Goal: Information Seeking & Learning: Learn about a topic

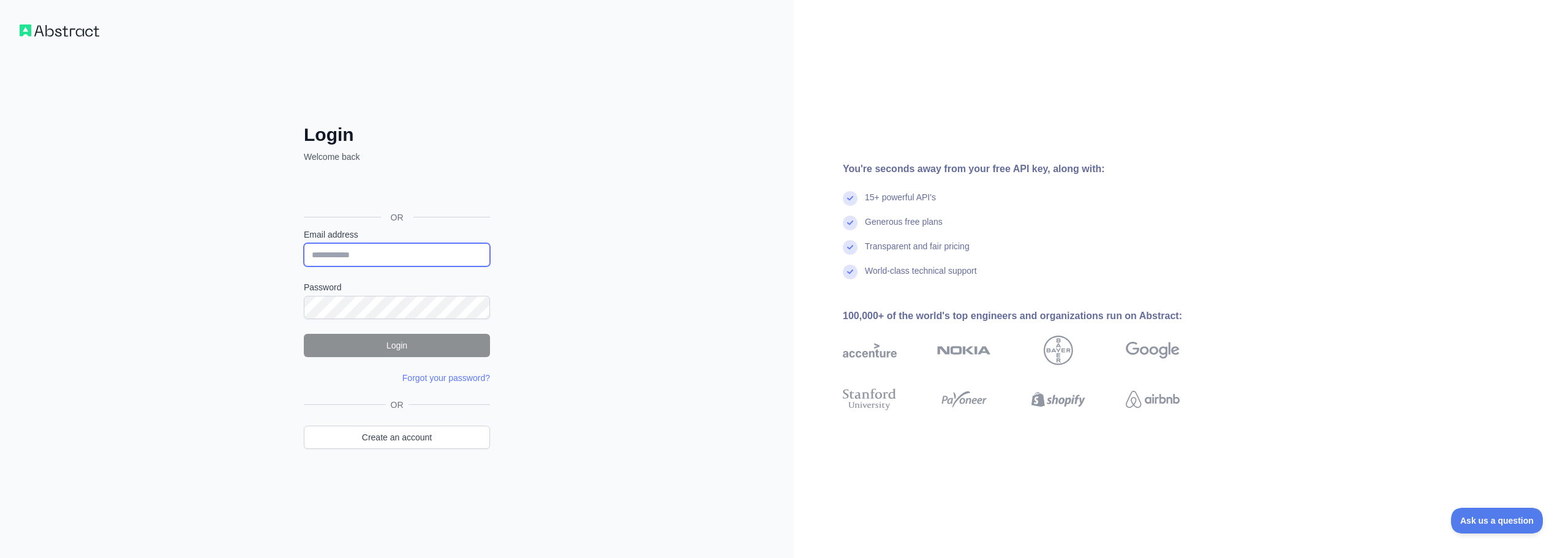
click at [361, 244] on input "Email address" at bounding box center [397, 255] width 186 height 24
type input "**********"
click at [323, 345] on button "Login" at bounding box center [397, 346] width 186 height 24
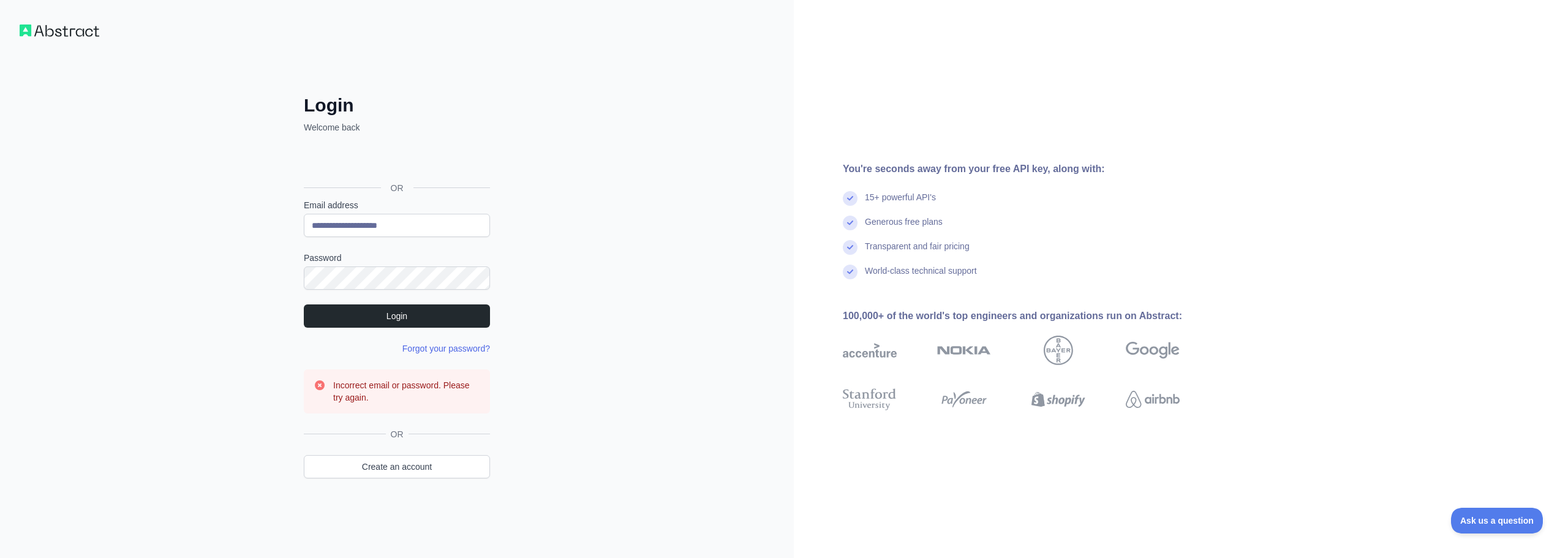
click at [441, 350] on link "Forgot your password?" at bounding box center [446, 348] width 88 height 10
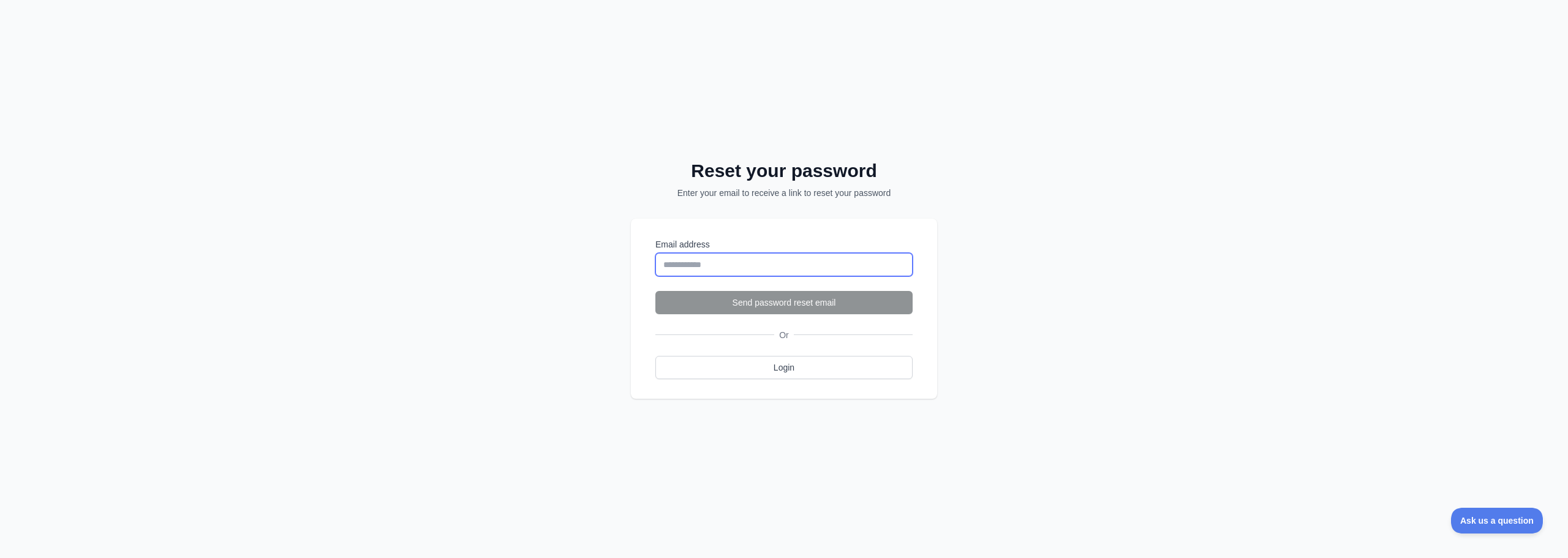
click at [697, 267] on input "Email address" at bounding box center [784, 265] width 258 height 24
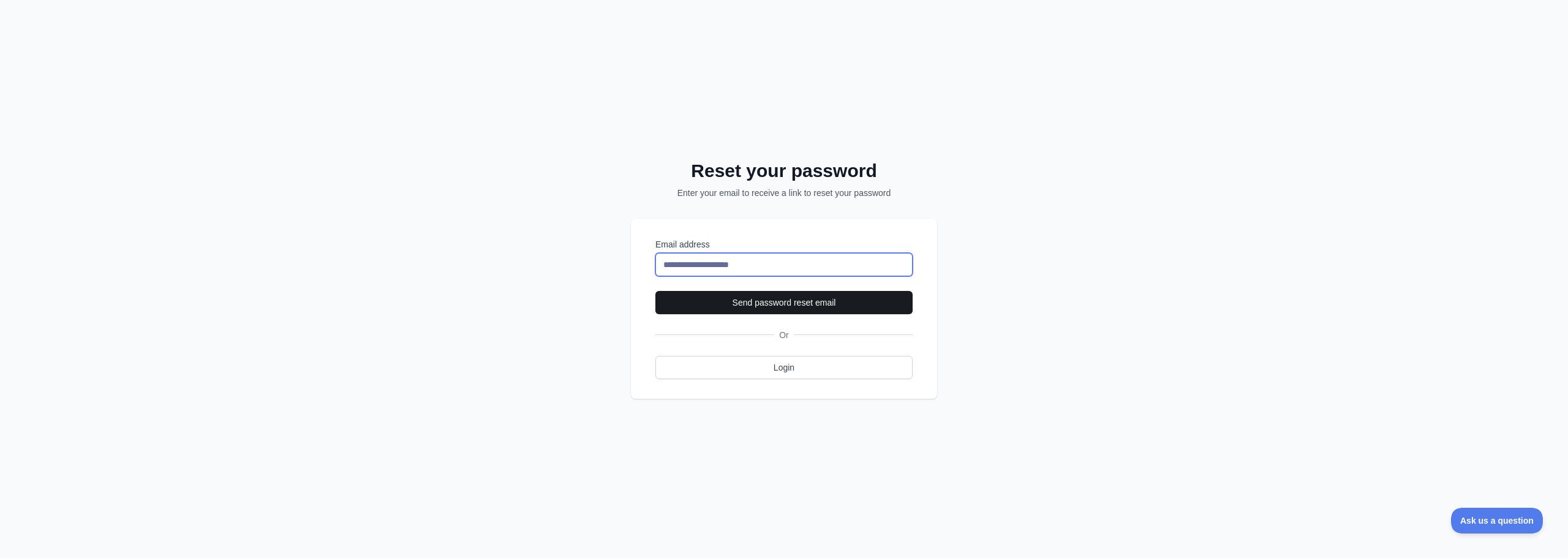
type input "**********"
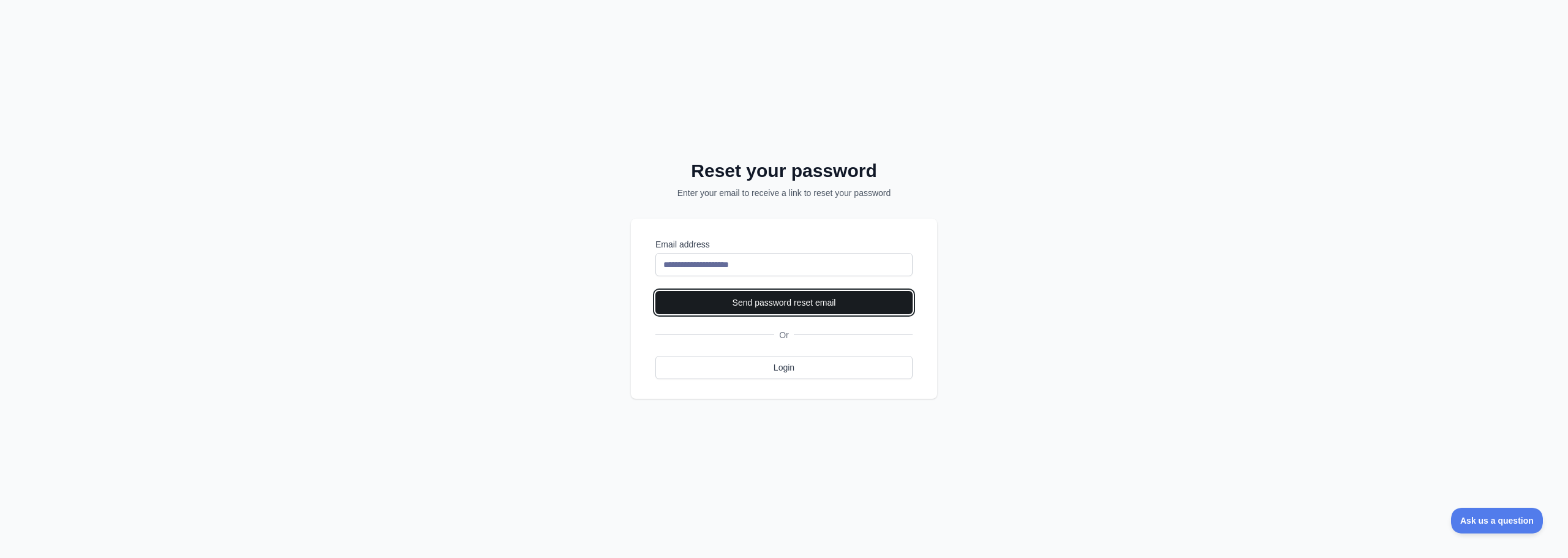
click at [810, 303] on button "Send password reset email" at bounding box center [784, 303] width 258 height 24
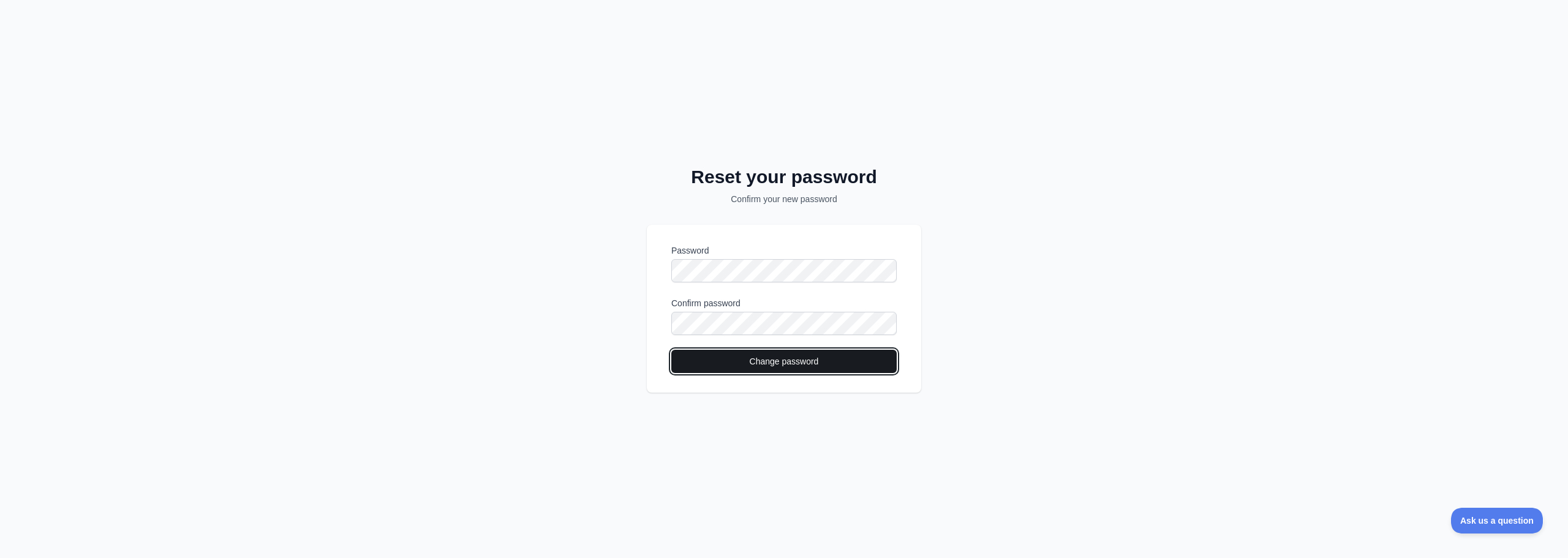
click at [743, 361] on button "Change password" at bounding box center [784, 362] width 225 height 24
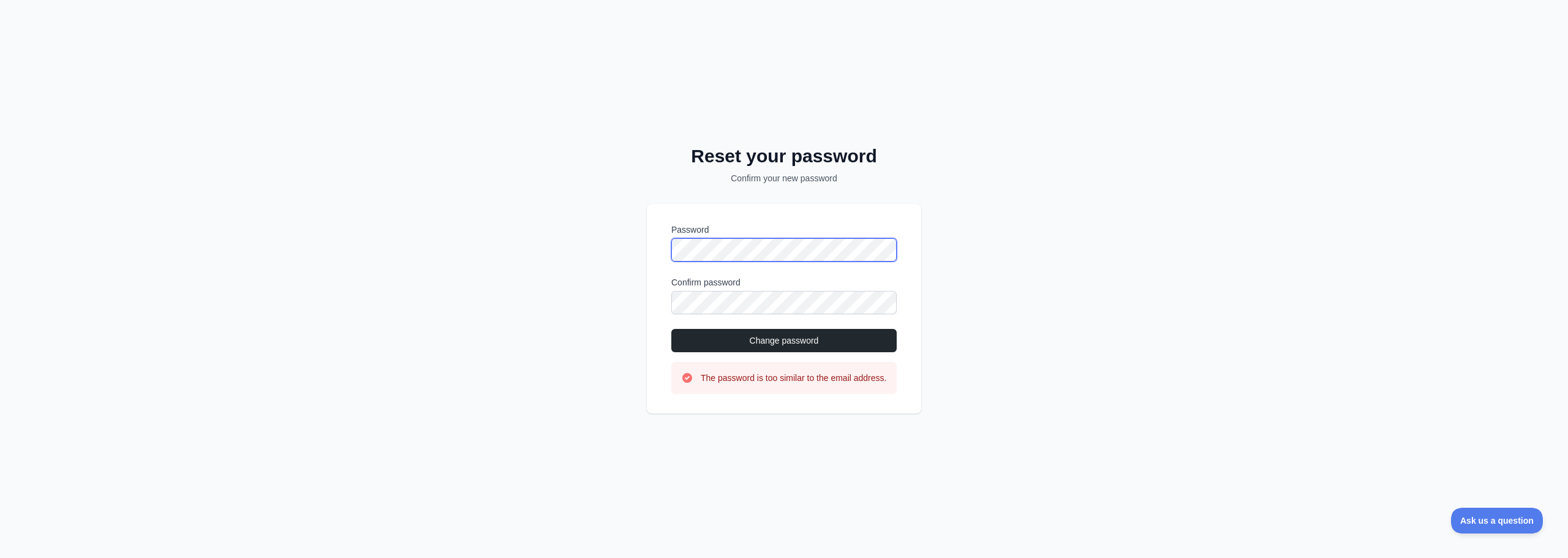
click at [553, 233] on div "Reset your password Confirm your new password Password Confirm password Change …" at bounding box center [784, 279] width 1568 height 558
click at [816, 337] on button "Change password" at bounding box center [784, 341] width 225 height 24
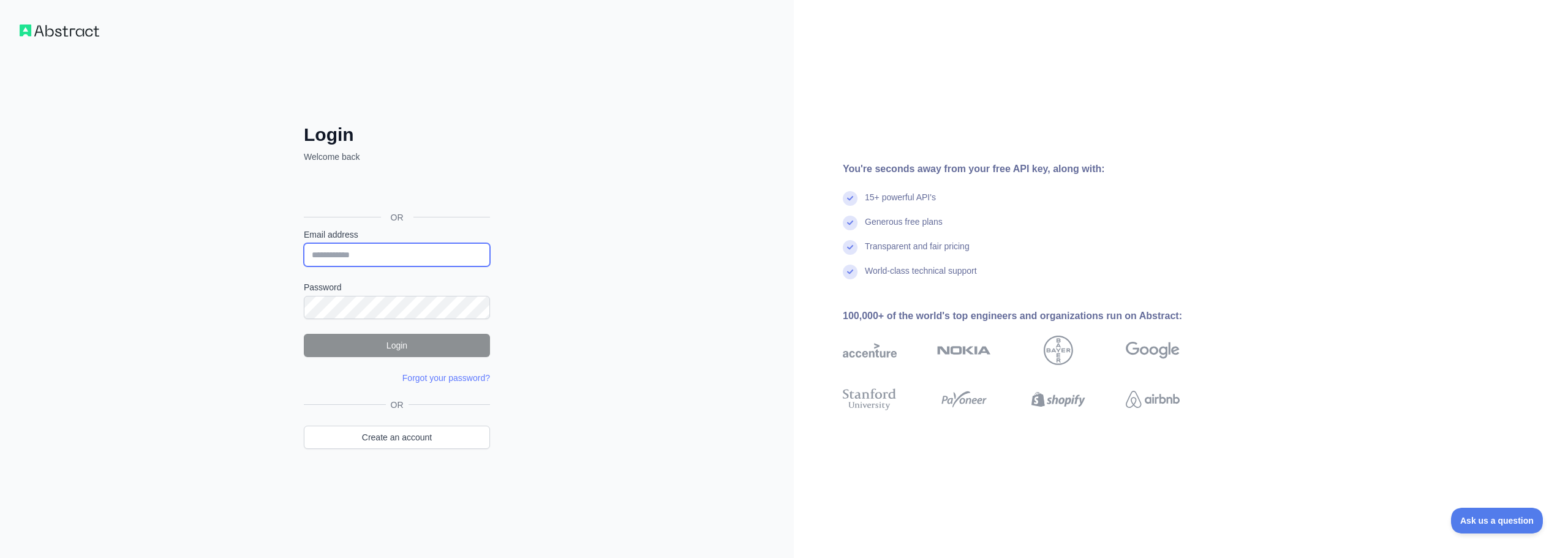
click at [419, 266] on input "Email address" at bounding box center [397, 255] width 186 height 24
type input "**********"
click at [409, 343] on button "Login" at bounding box center [397, 346] width 186 height 24
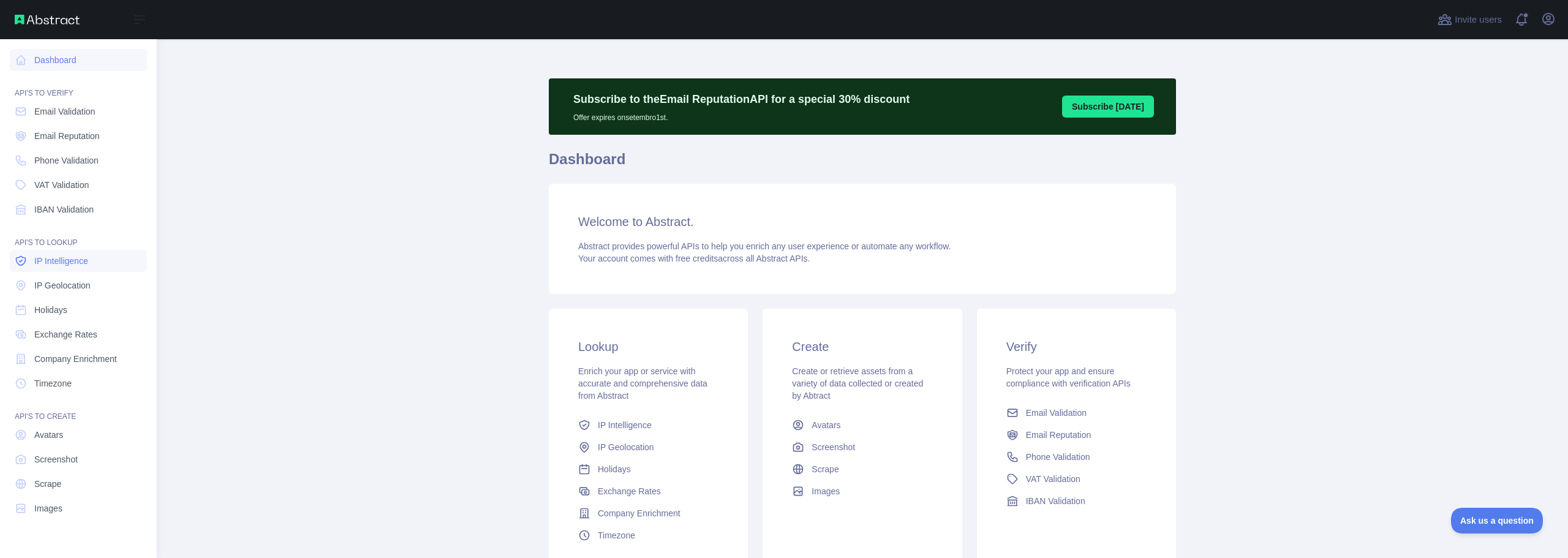
click at [79, 262] on span "IP Intelligence" at bounding box center [61, 261] width 54 height 12
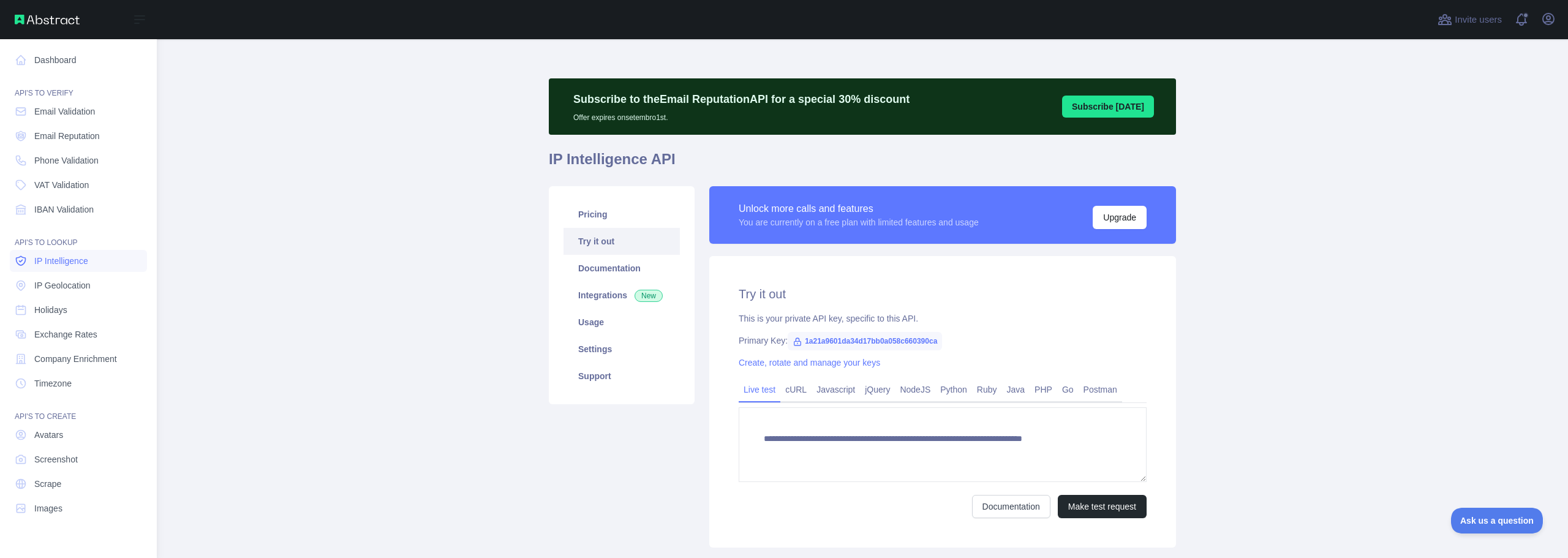
type textarea "**********"
click at [75, 285] on span "IP Geolocation" at bounding box center [62, 285] width 56 height 12
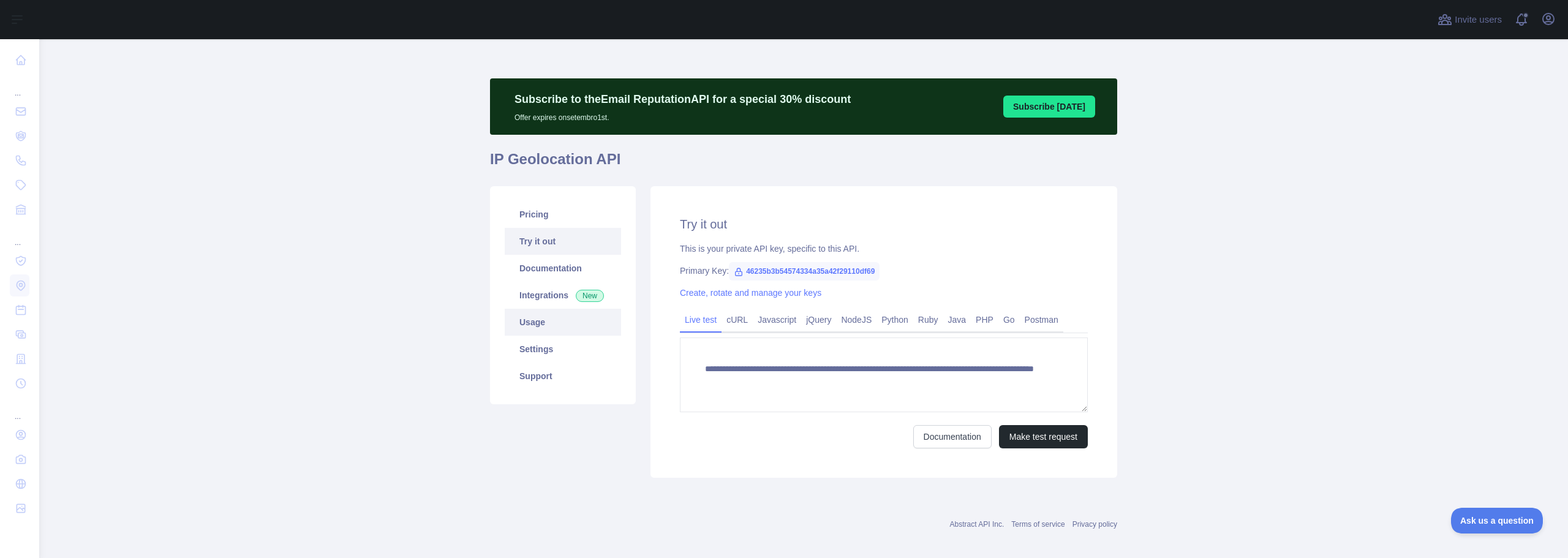
click at [539, 321] on link "Usage" at bounding box center [563, 322] width 117 height 27
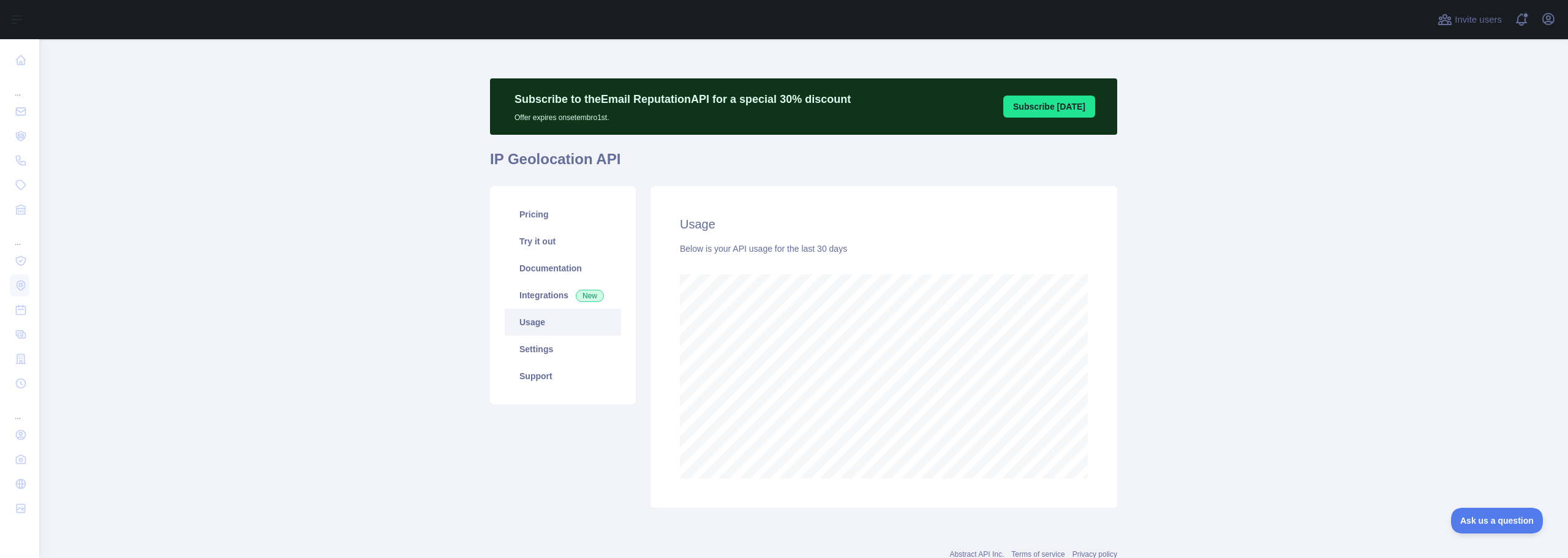
scroll to position [519, 1520]
click at [547, 220] on link "Pricing" at bounding box center [563, 214] width 117 height 27
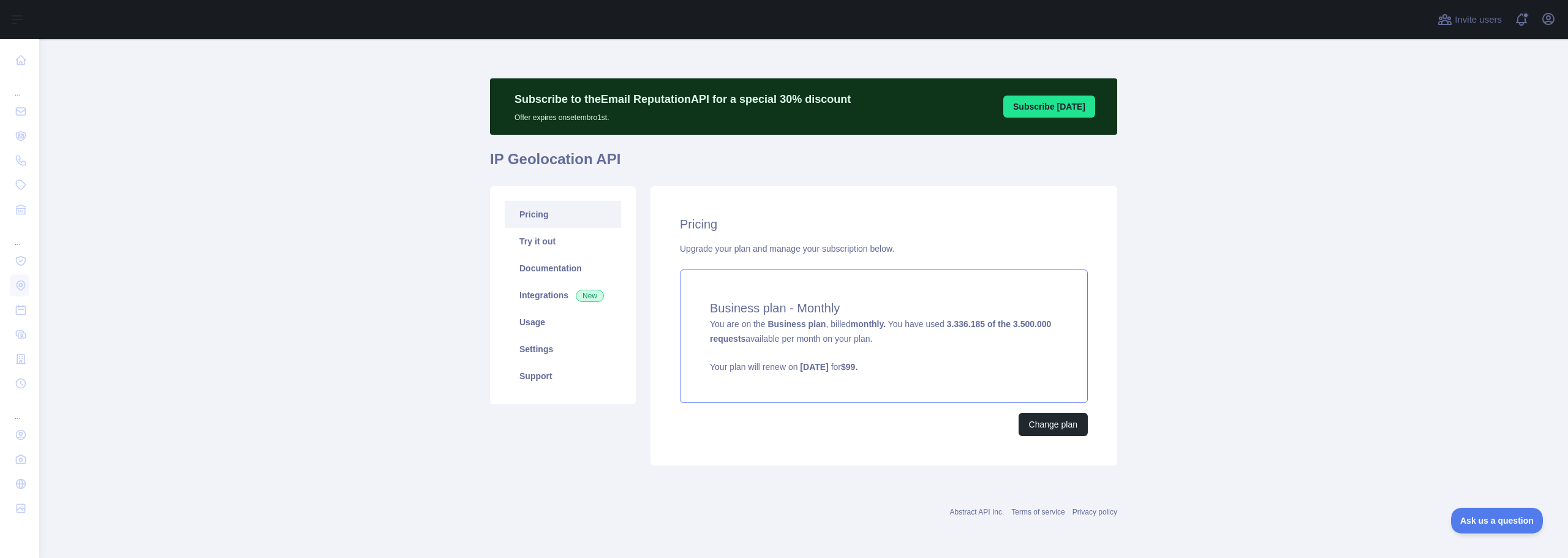
click at [909, 336] on div "Business plan - Monthly You are on the Business plan , billed monthly. You have…" at bounding box center [884, 336] width 408 height 134
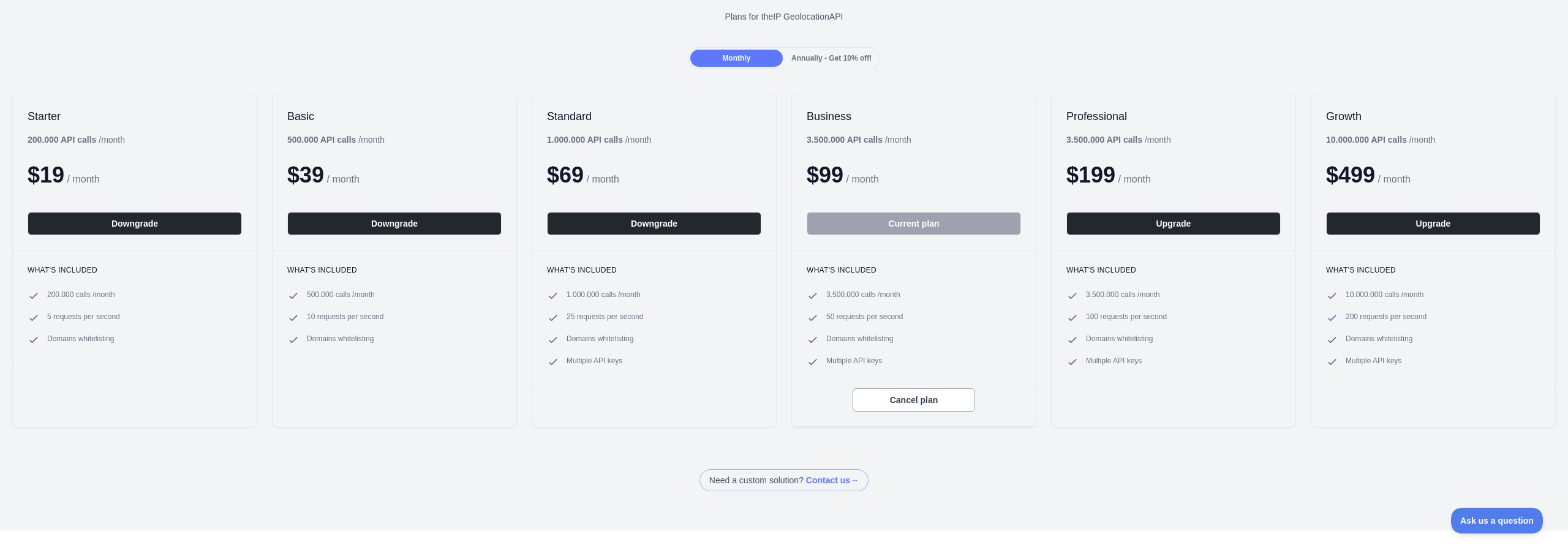
scroll to position [25, 0]
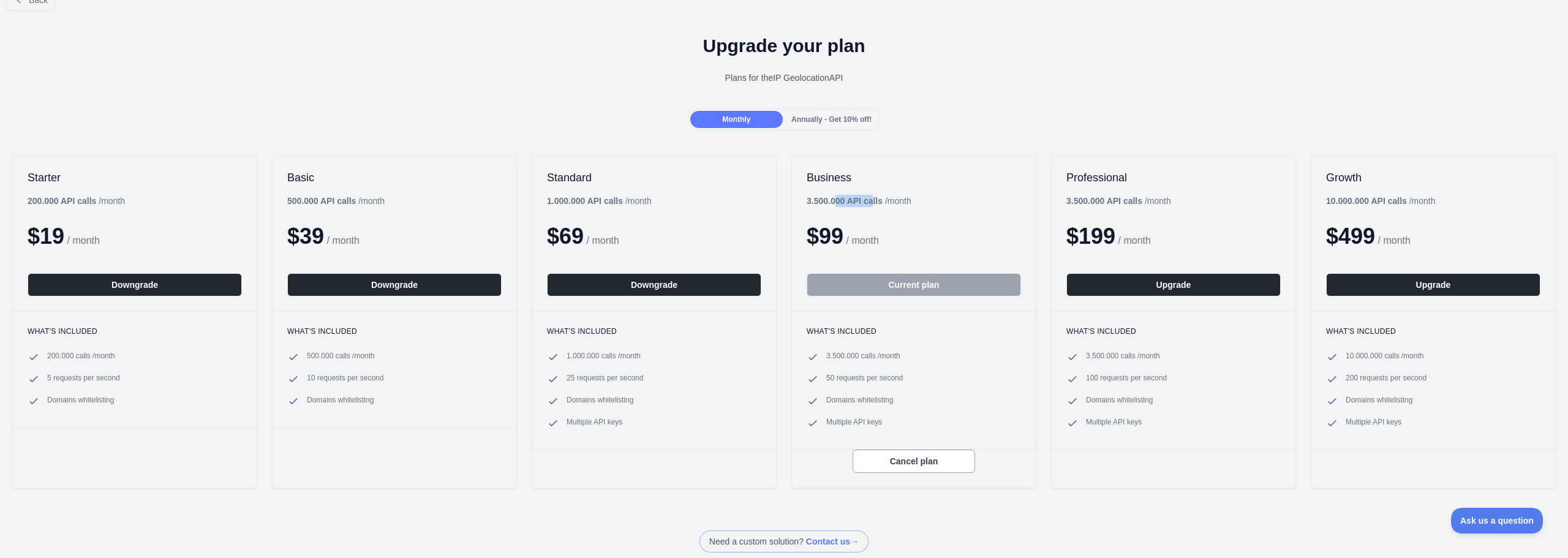
drag, startPoint x: 833, startPoint y: 198, endPoint x: 868, endPoint y: 199, distance: 35.0
click at [868, 199] on b "3.500.000 API calls" at bounding box center [845, 201] width 76 height 10
drag, startPoint x: 877, startPoint y: 198, endPoint x: 803, endPoint y: 200, distance: 74.0
click at [807, 200] on b "3.500.000 API calls" at bounding box center [845, 201] width 76 height 10
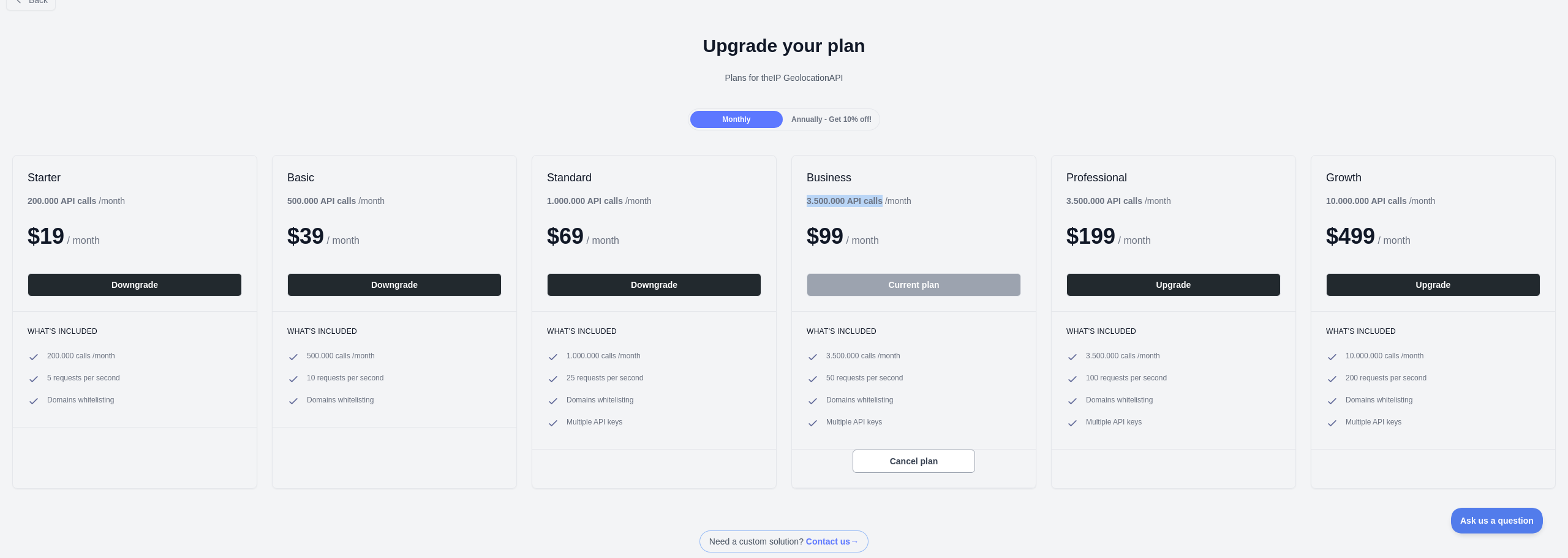
click at [807, 200] on b "3.500.000 API calls" at bounding box center [845, 201] width 76 height 10
drag, startPoint x: 803, startPoint y: 200, endPoint x: 910, endPoint y: 200, distance: 107.0
click at [910, 200] on div "3.500.000 API calls / month" at bounding box center [859, 201] width 105 height 12
drag, startPoint x: 895, startPoint y: 377, endPoint x: 840, endPoint y: 378, distance: 55.0
click at [840, 378] on span "50 requests per second" at bounding box center [865, 379] width 77 height 12
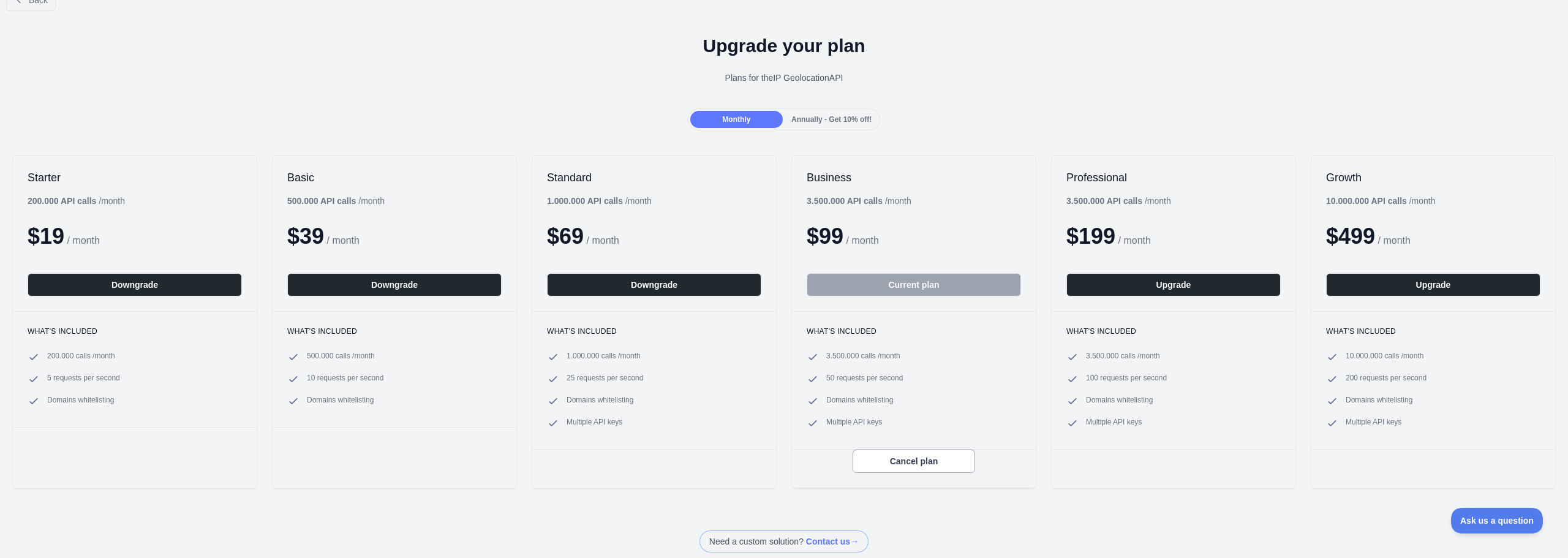
click at [840, 378] on span "50 requests per second" at bounding box center [865, 379] width 77 height 12
click at [869, 285] on button "Current plan" at bounding box center [914, 285] width 214 height 24
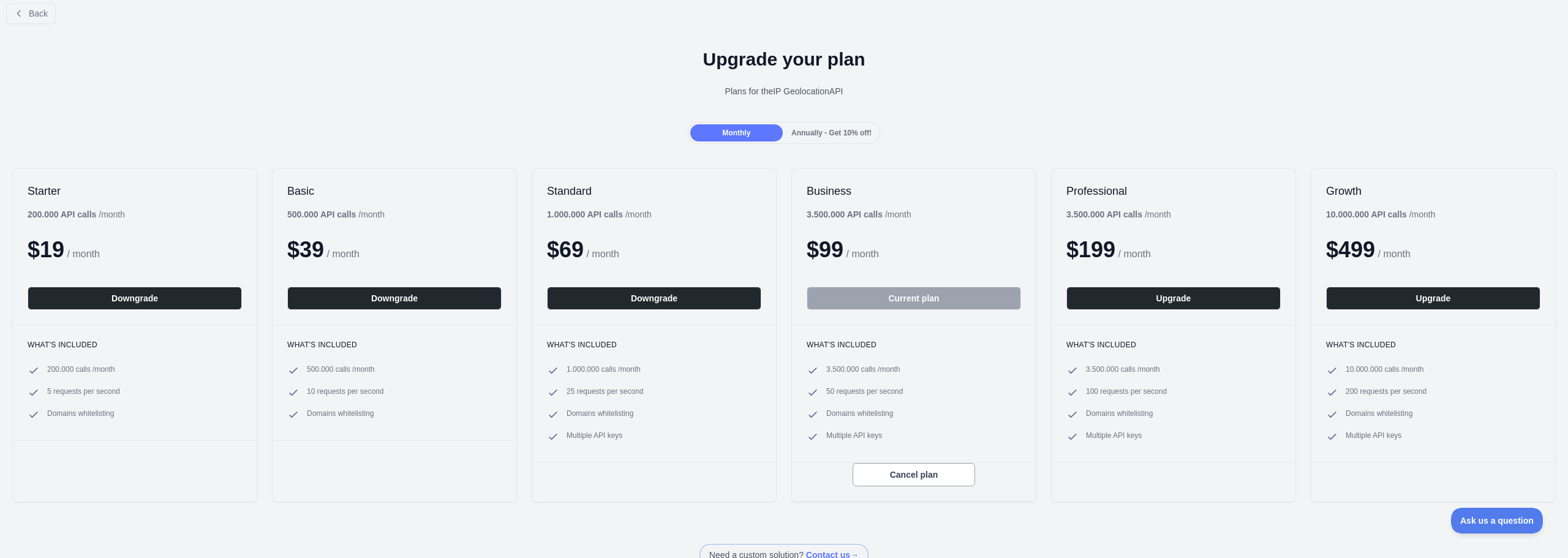
scroll to position [0, 0]
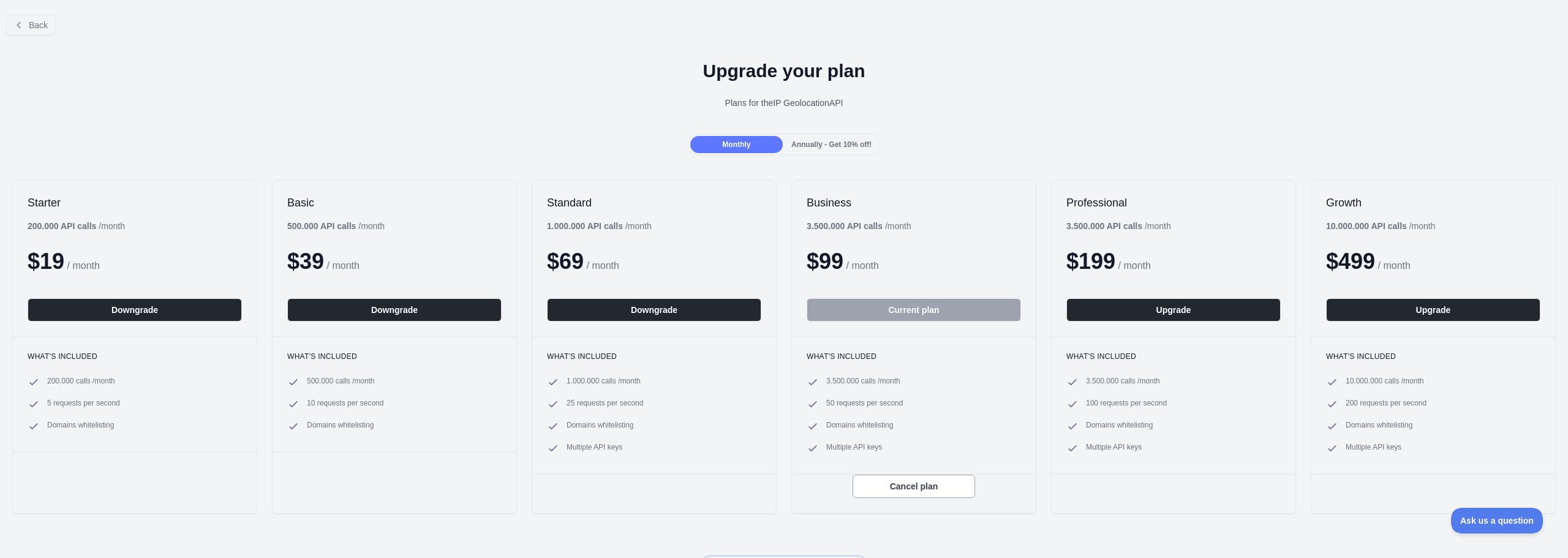
click at [813, 143] on span "Annually - Get 10% off!" at bounding box center [831, 144] width 80 height 9
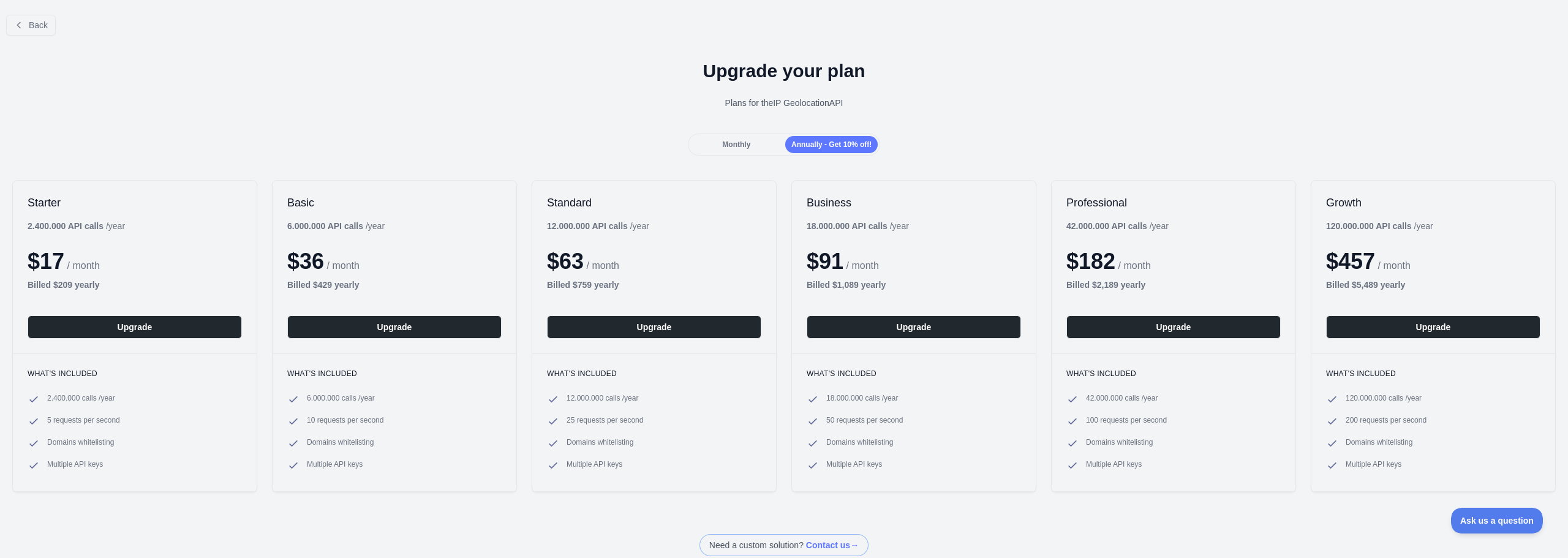
click at [754, 148] on div "Monthly" at bounding box center [736, 144] width 92 height 17
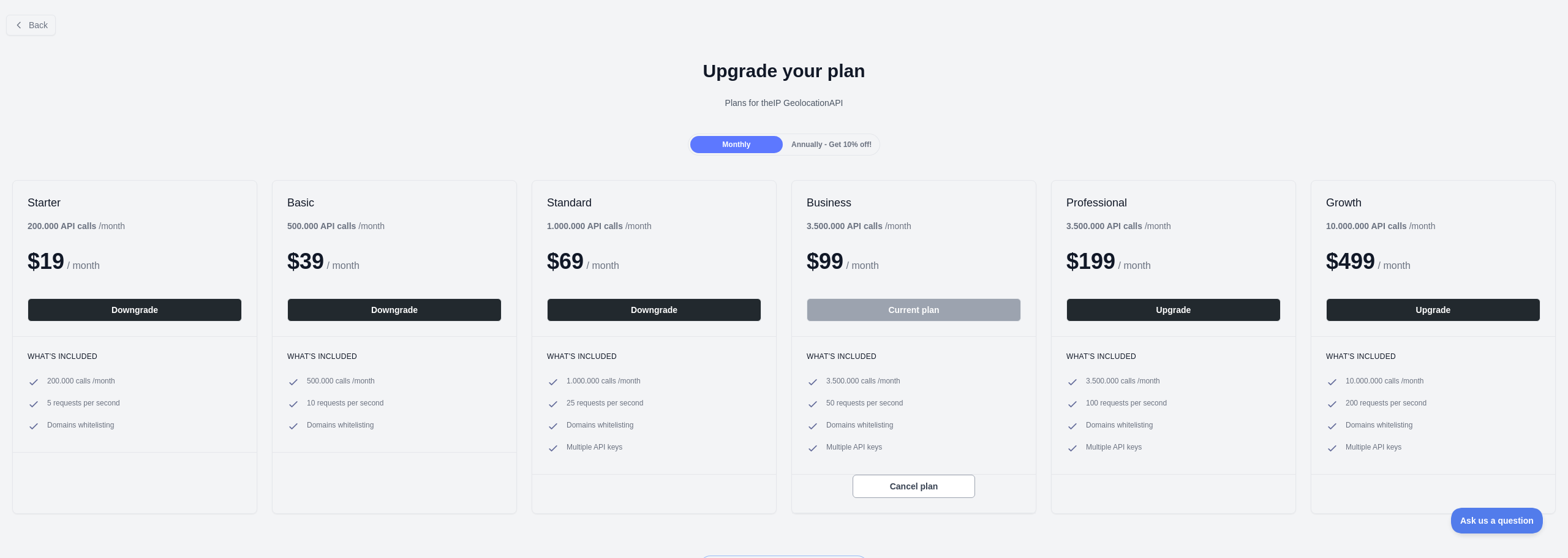
click at [833, 149] on span "Annually - Get 10% off!" at bounding box center [831, 144] width 80 height 9
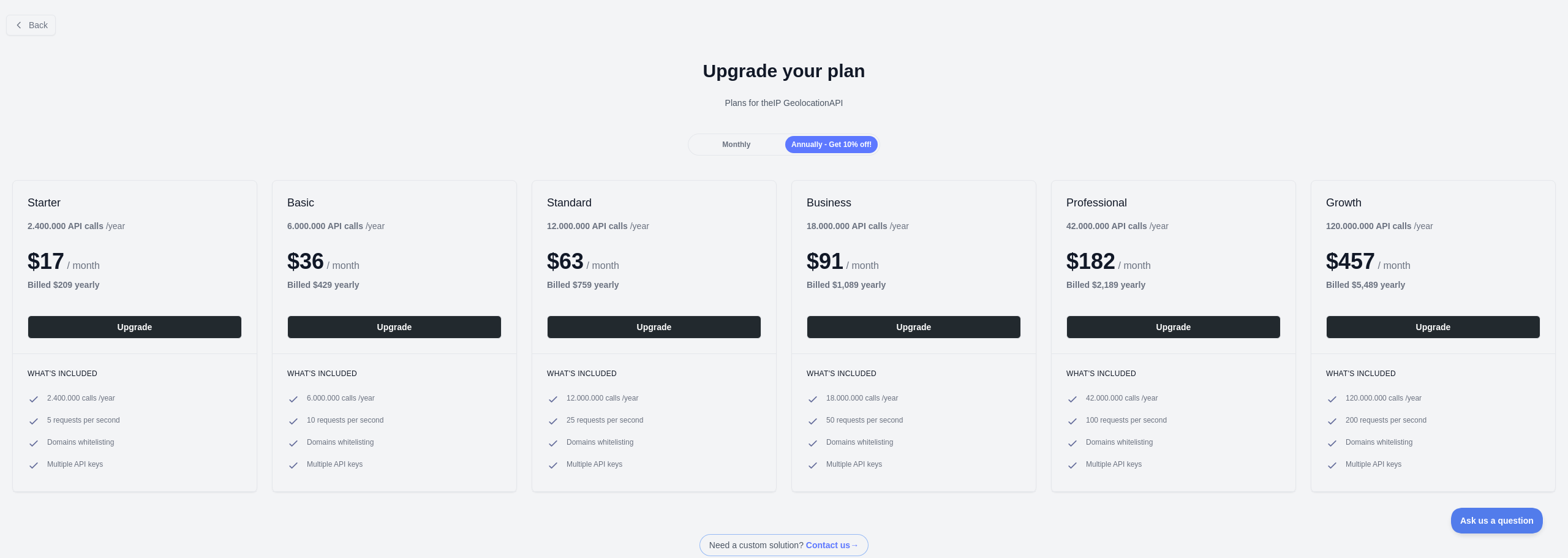
click at [716, 149] on div "Monthly" at bounding box center [736, 144] width 92 height 17
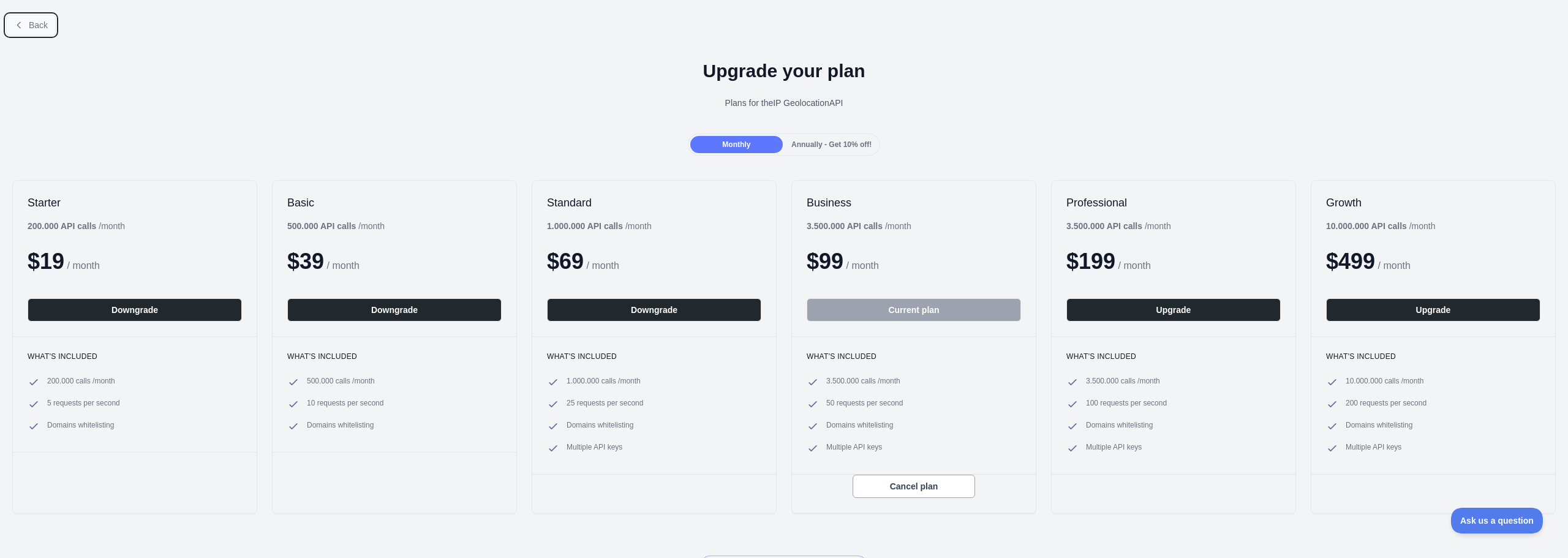
click at [26, 22] on button "Back" at bounding box center [31, 25] width 50 height 21
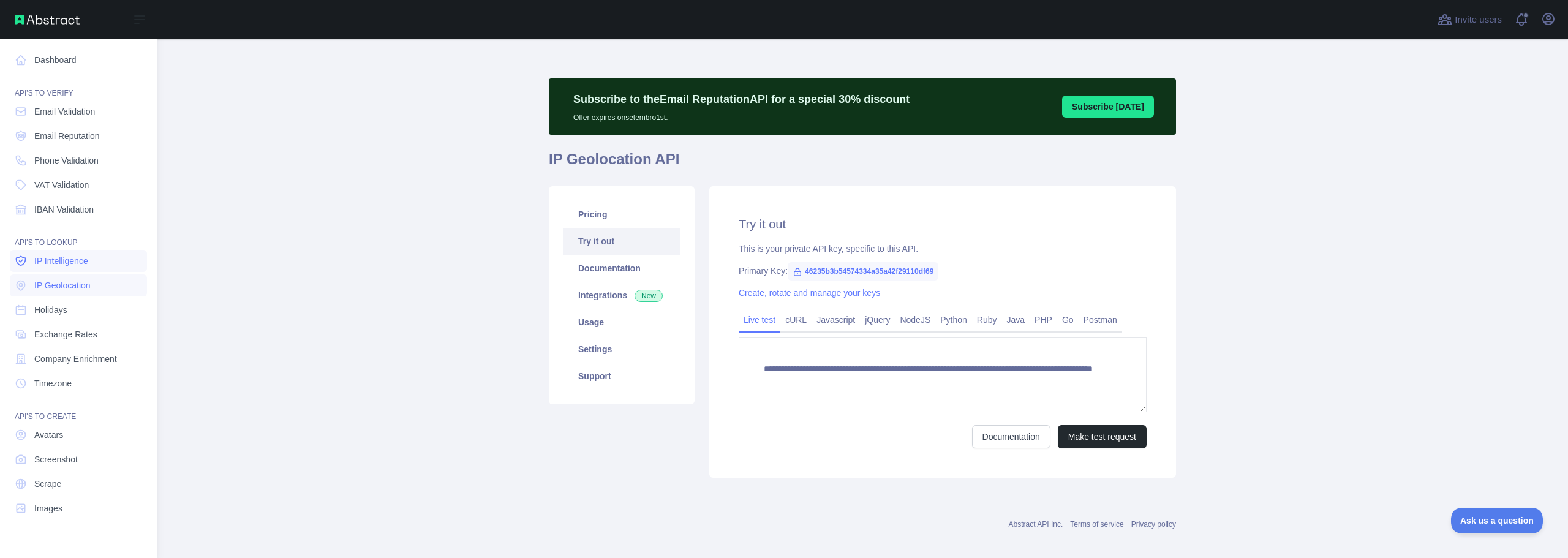
click at [92, 260] on link "IP Intelligence" at bounding box center [78, 261] width 137 height 22
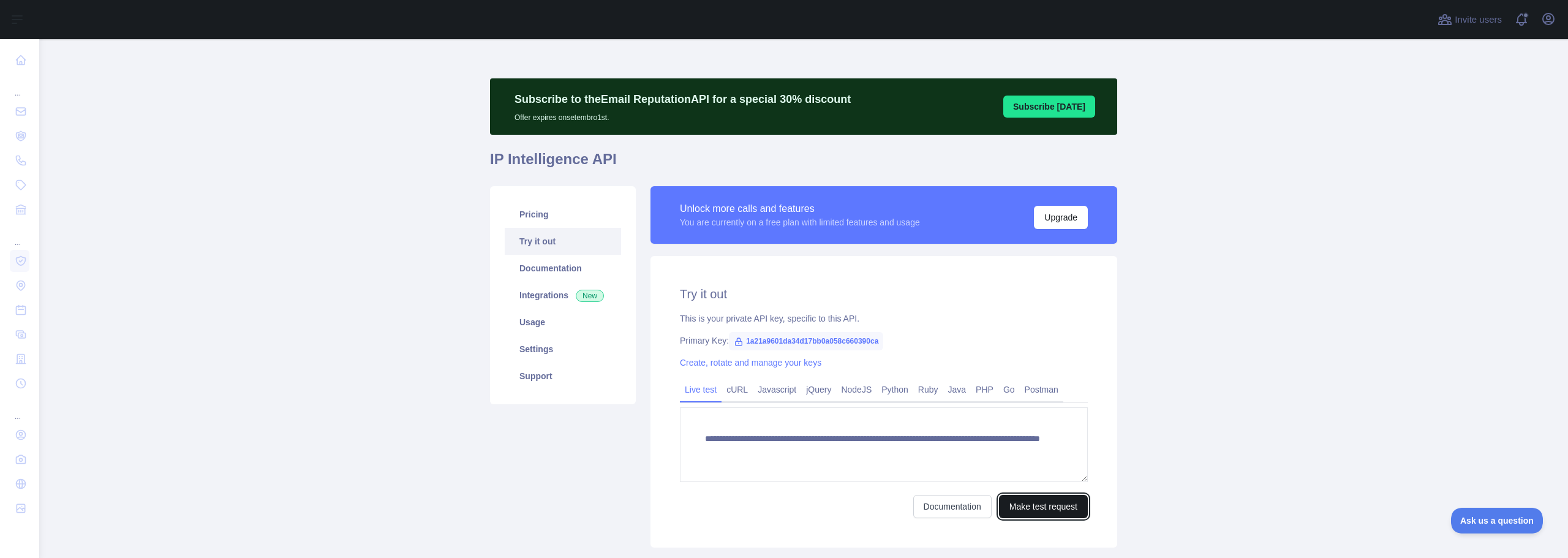
click at [1046, 501] on button "Make test request" at bounding box center [1044, 507] width 89 height 24
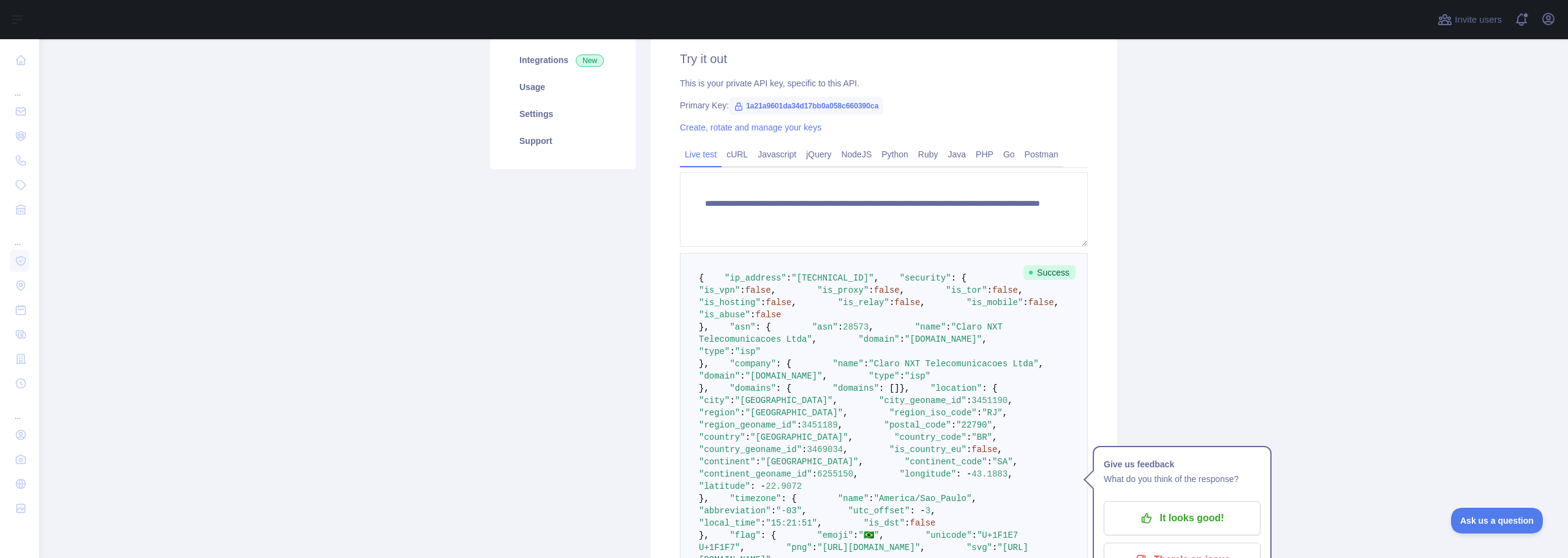
scroll to position [61, 0]
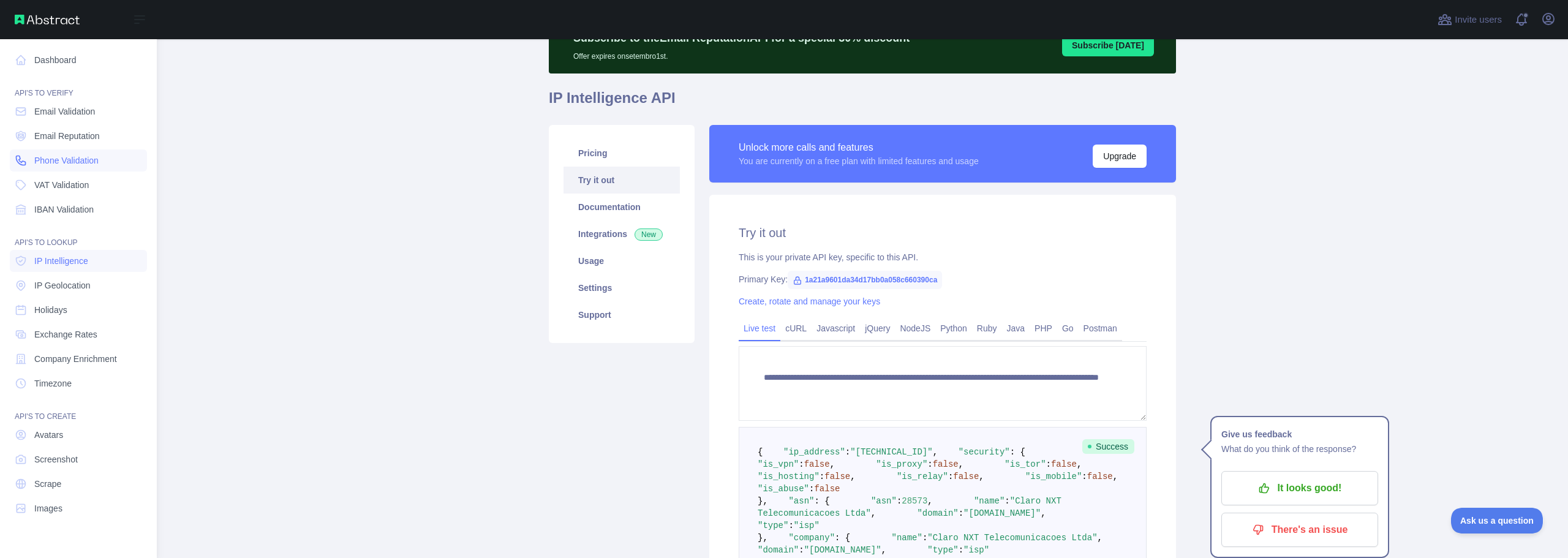
click at [72, 161] on span "Phone Validation" at bounding box center [66, 161] width 64 height 12
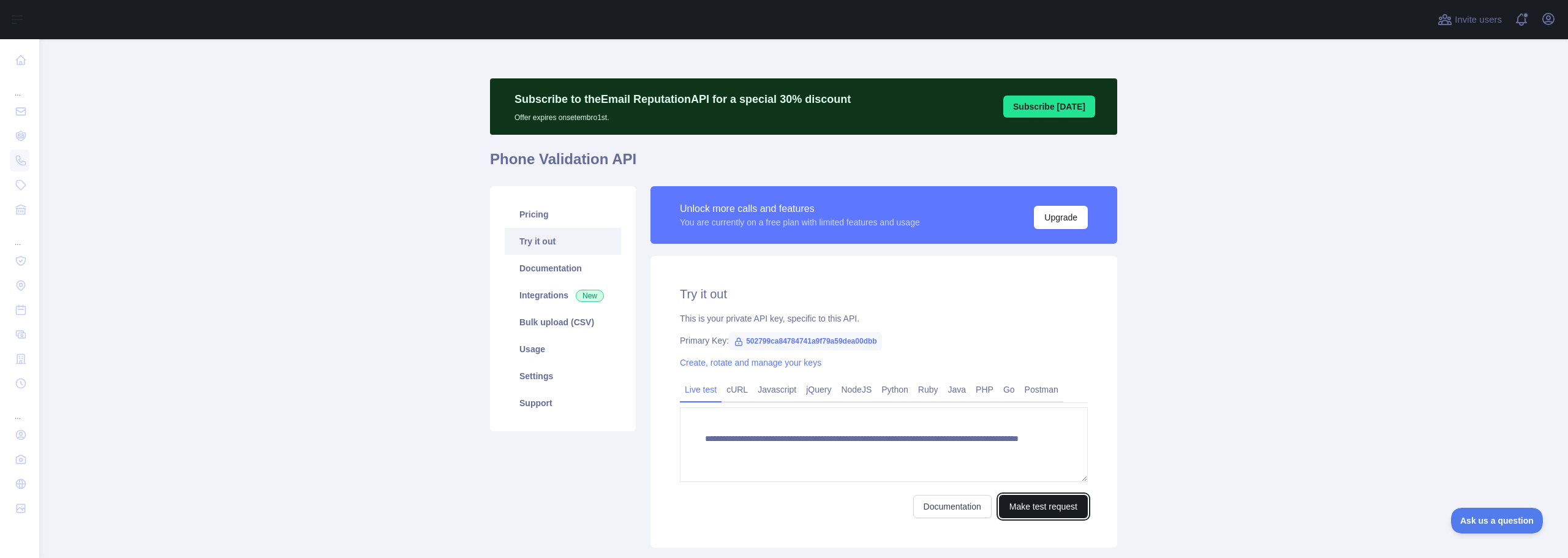
click at [1026, 514] on button "Make test request" at bounding box center [1044, 507] width 89 height 24
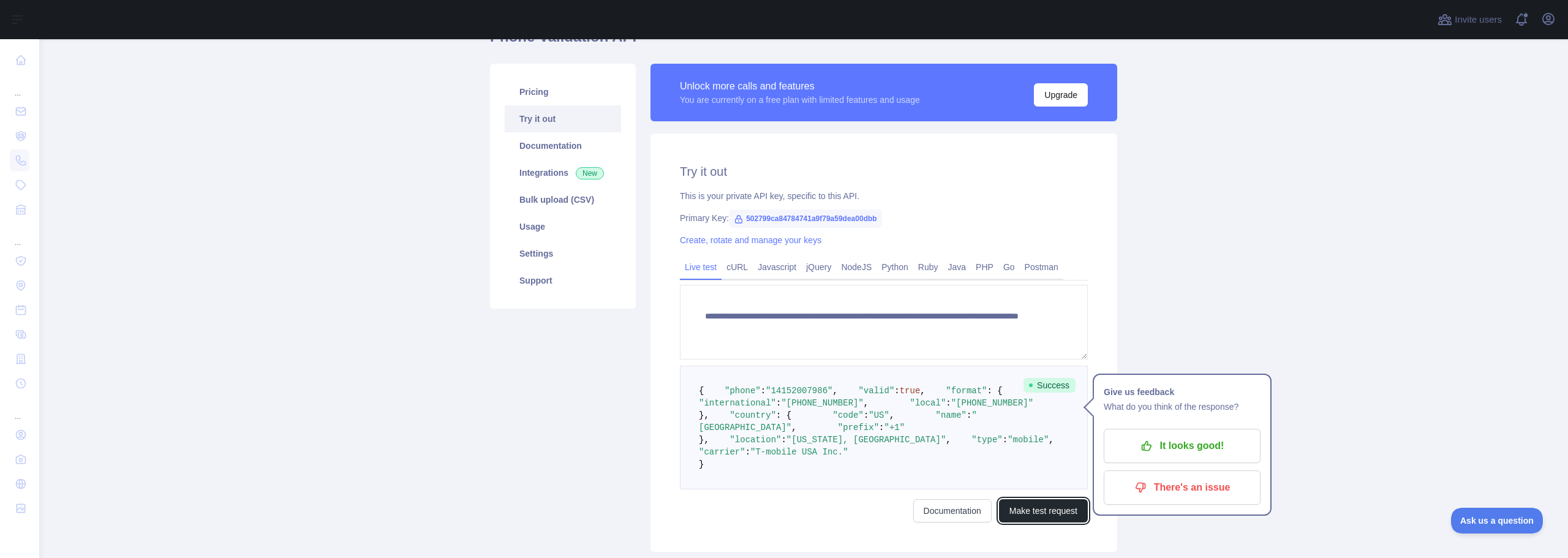
scroll to position [184, 0]
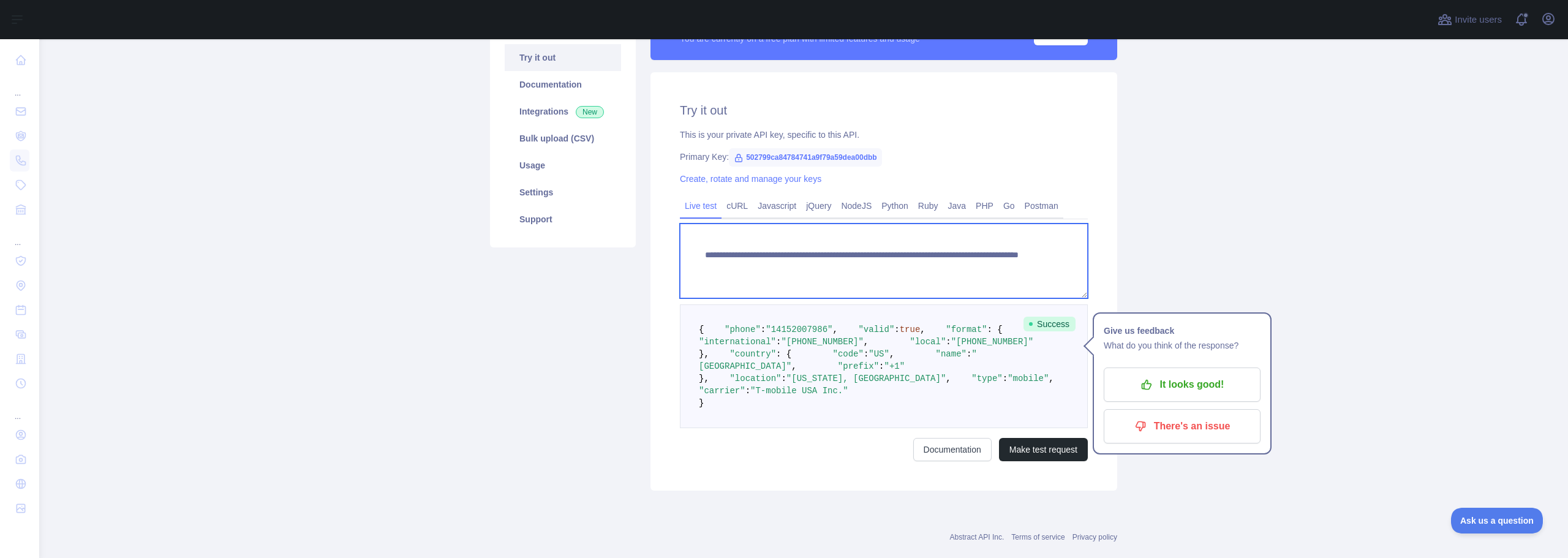
click at [940, 268] on textarea "**********" at bounding box center [884, 261] width 408 height 75
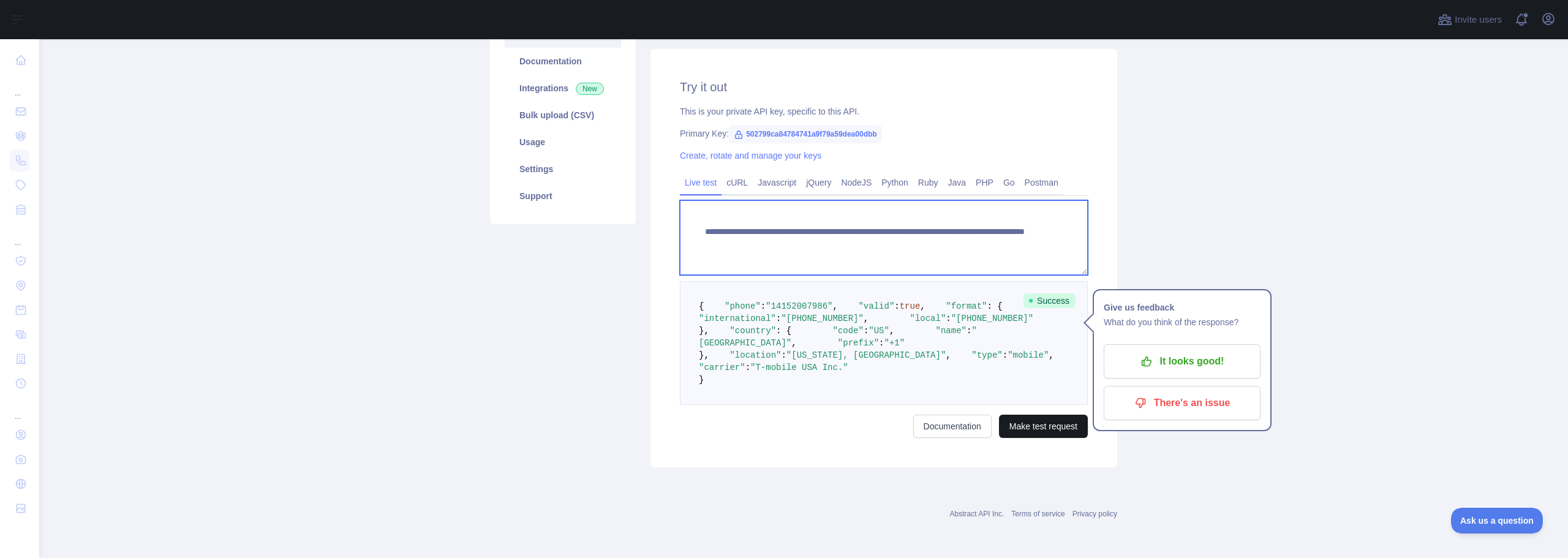
type textarea "**********"
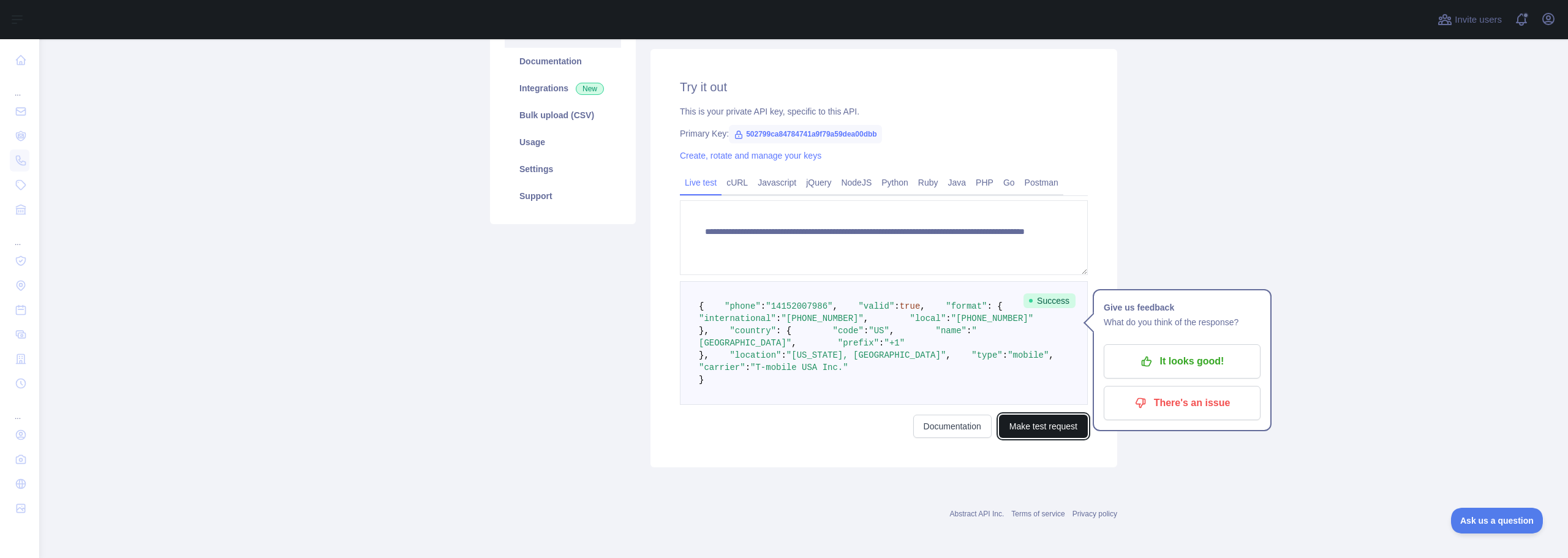
click at [1038, 430] on button "Make test request" at bounding box center [1044, 427] width 89 height 24
